Goal: Transaction & Acquisition: Purchase product/service

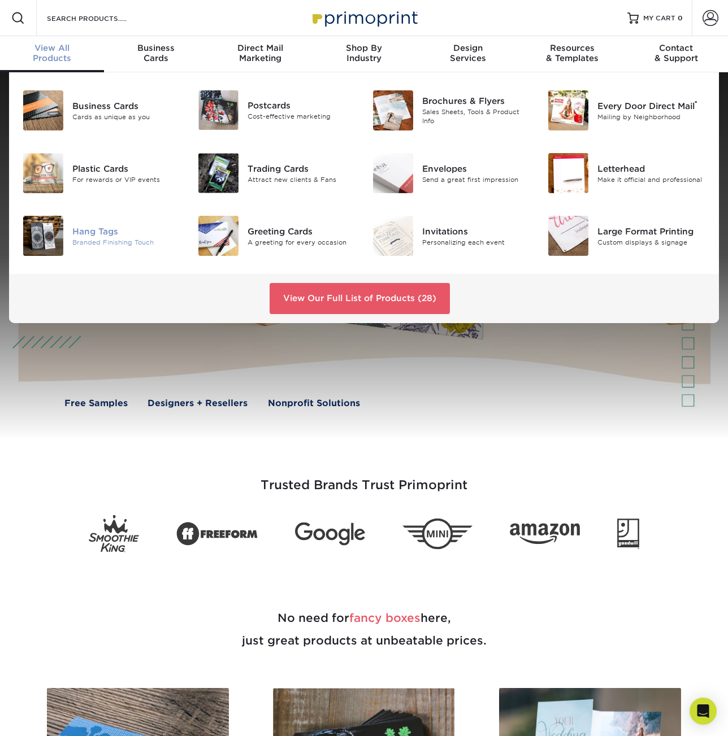
click at [97, 231] on div "Hang Tags" at bounding box center [126, 232] width 108 height 12
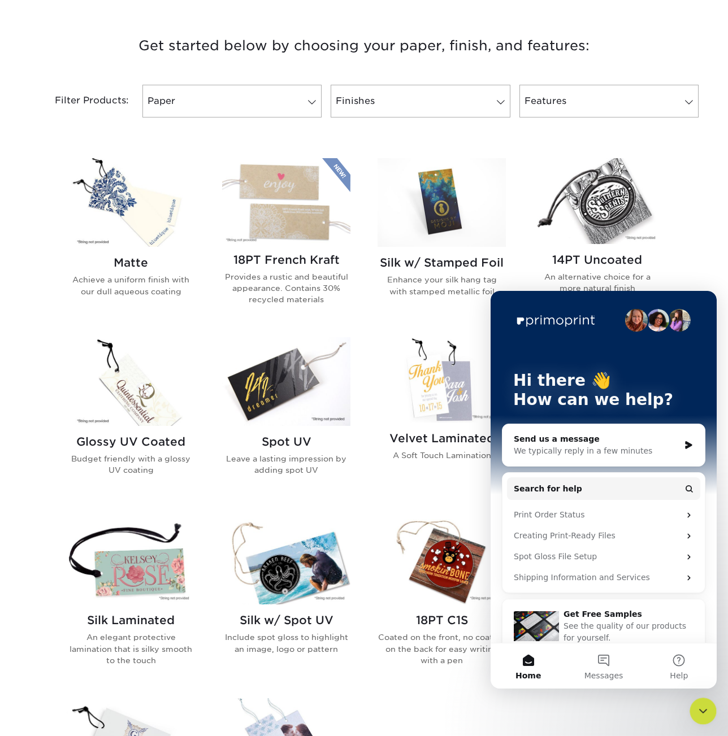
scroll to position [362, 0]
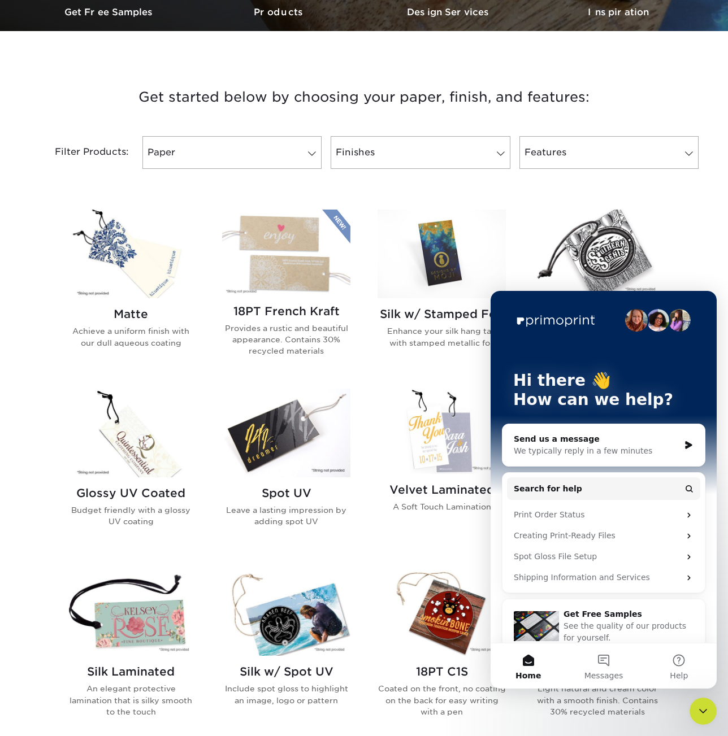
click at [704, 709] on icon "Close Intercom Messenger" at bounding box center [703, 712] width 14 height 14
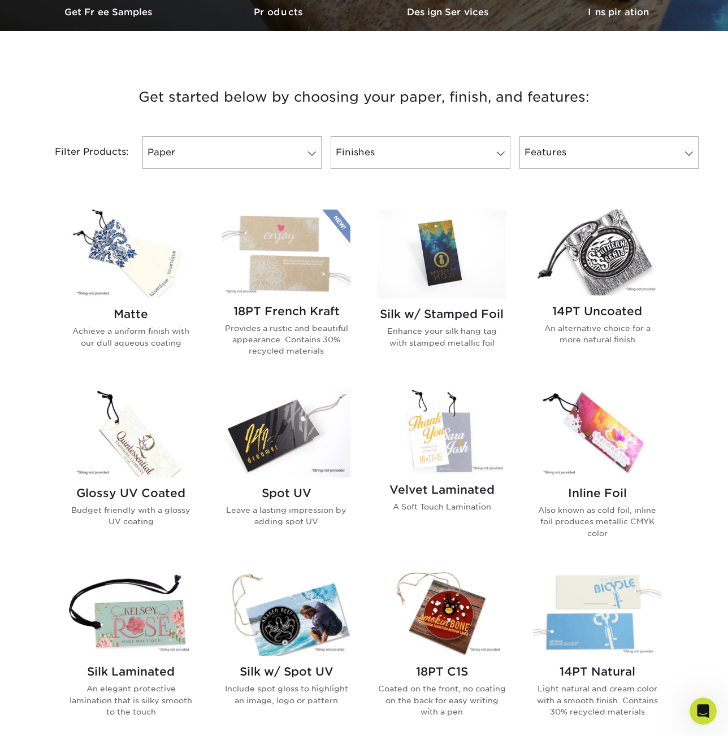
scroll to position [0, 0]
click at [632, 259] on img at bounding box center [597, 252] width 128 height 85
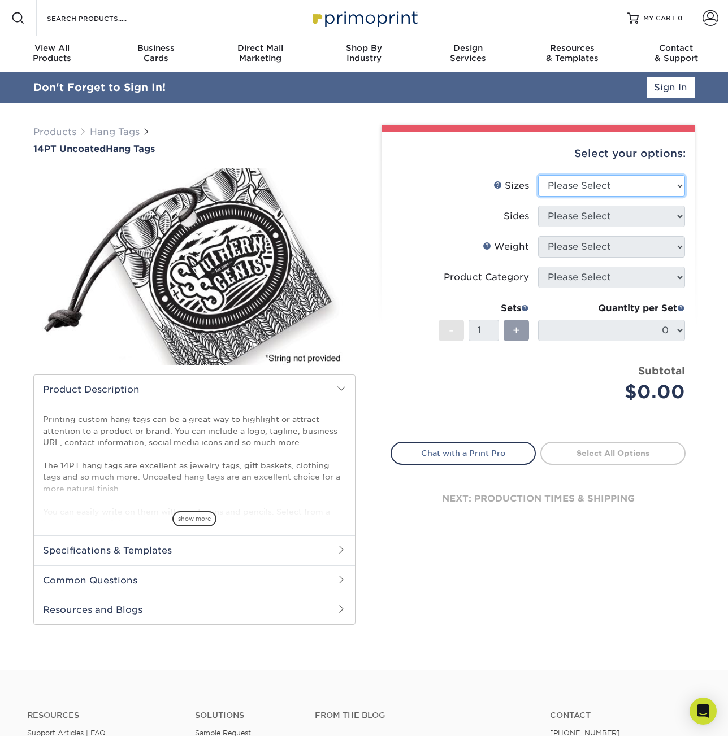
select select "2.00x6.00"
click option "2" x 6"" at bounding box center [0, 0] width 0 height 0
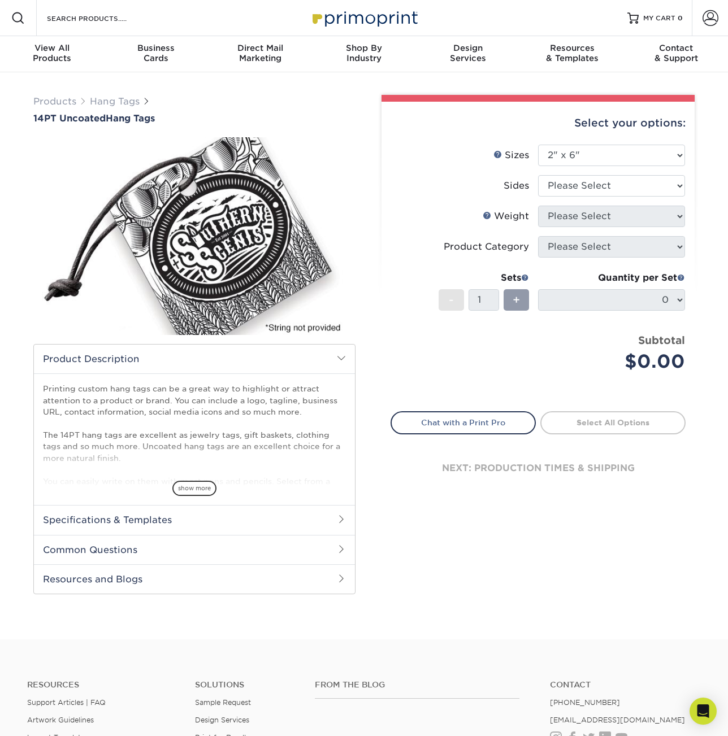
click at [596, 170] on li "Sizes Help Sizes Please Select 1.5" x 3.5" 1.75" x 3.5" 2" x 2" 2" x 3.5" 2" x …" at bounding box center [538, 160] width 294 height 31
select select "13abbda7-1d64-4f25-8bb2-c179b224825d"
